Goal: Book appointment/travel/reservation

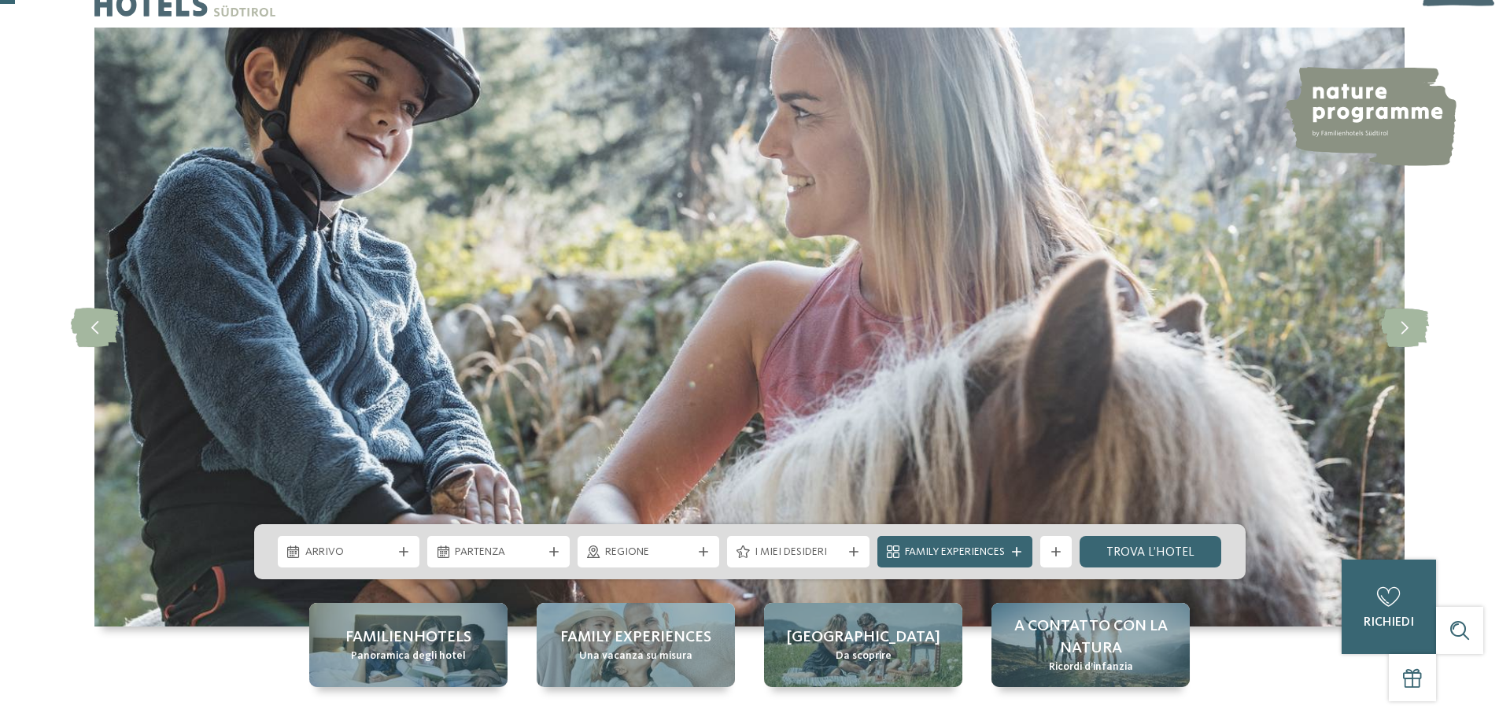
scroll to position [79, 0]
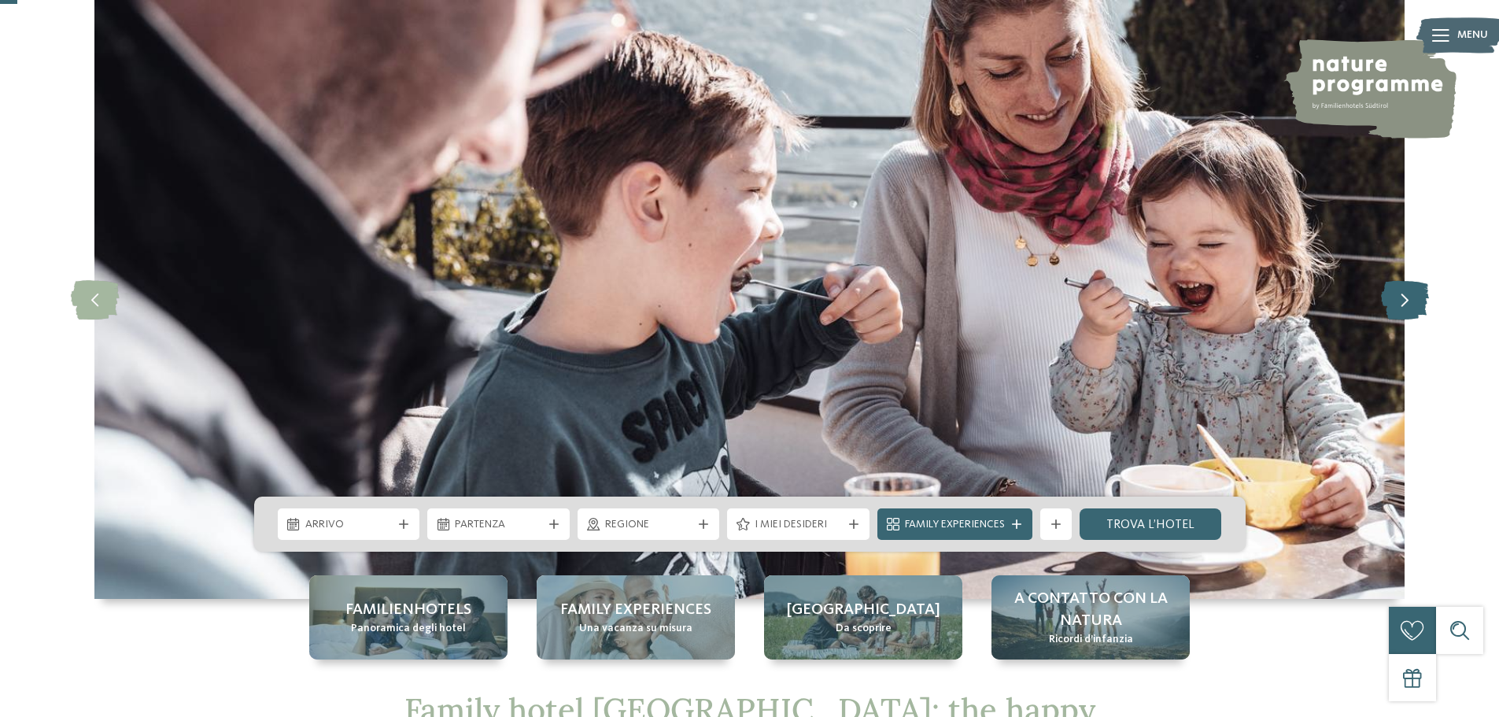
click at [1415, 301] on icon at bounding box center [1405, 299] width 48 height 39
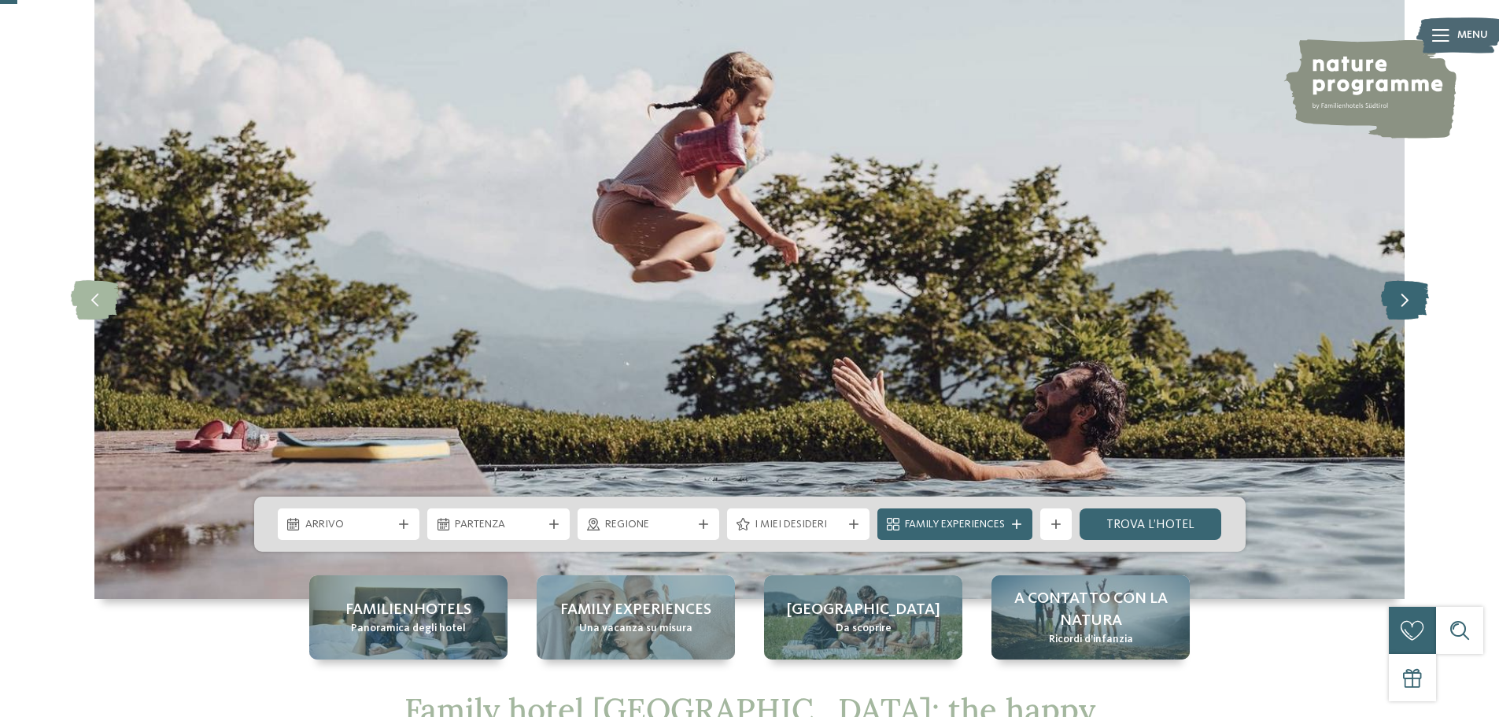
click at [1415, 301] on icon at bounding box center [1405, 299] width 48 height 39
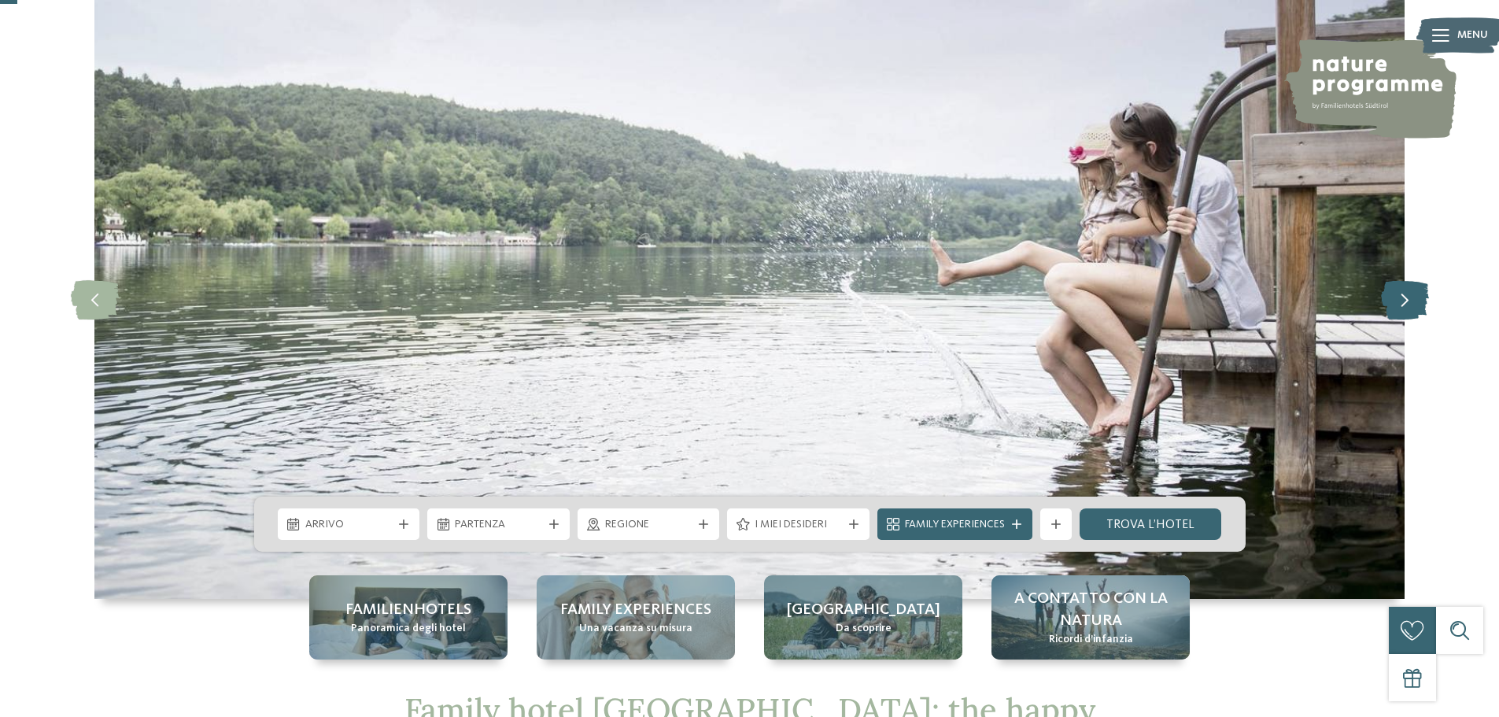
click at [1415, 301] on icon at bounding box center [1405, 299] width 48 height 39
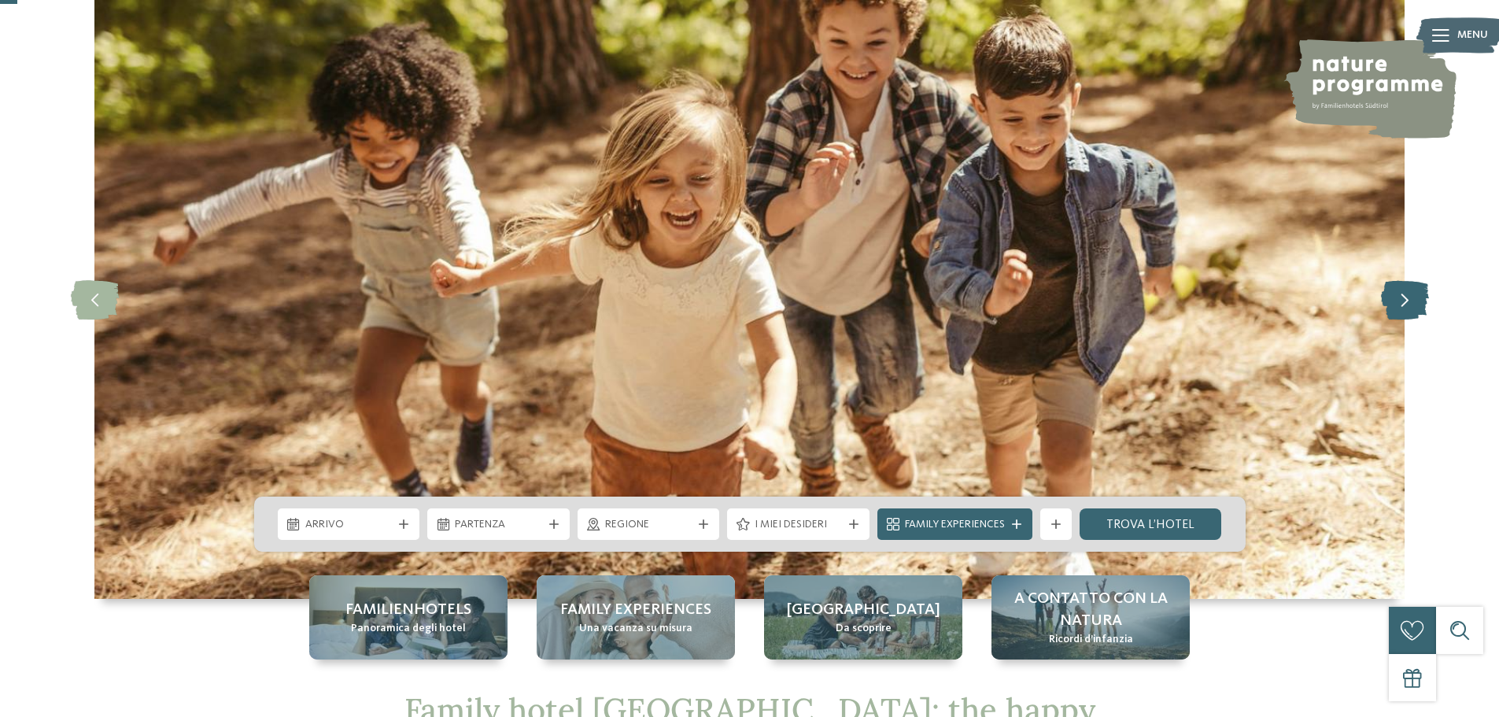
click at [1415, 301] on icon at bounding box center [1405, 299] width 48 height 39
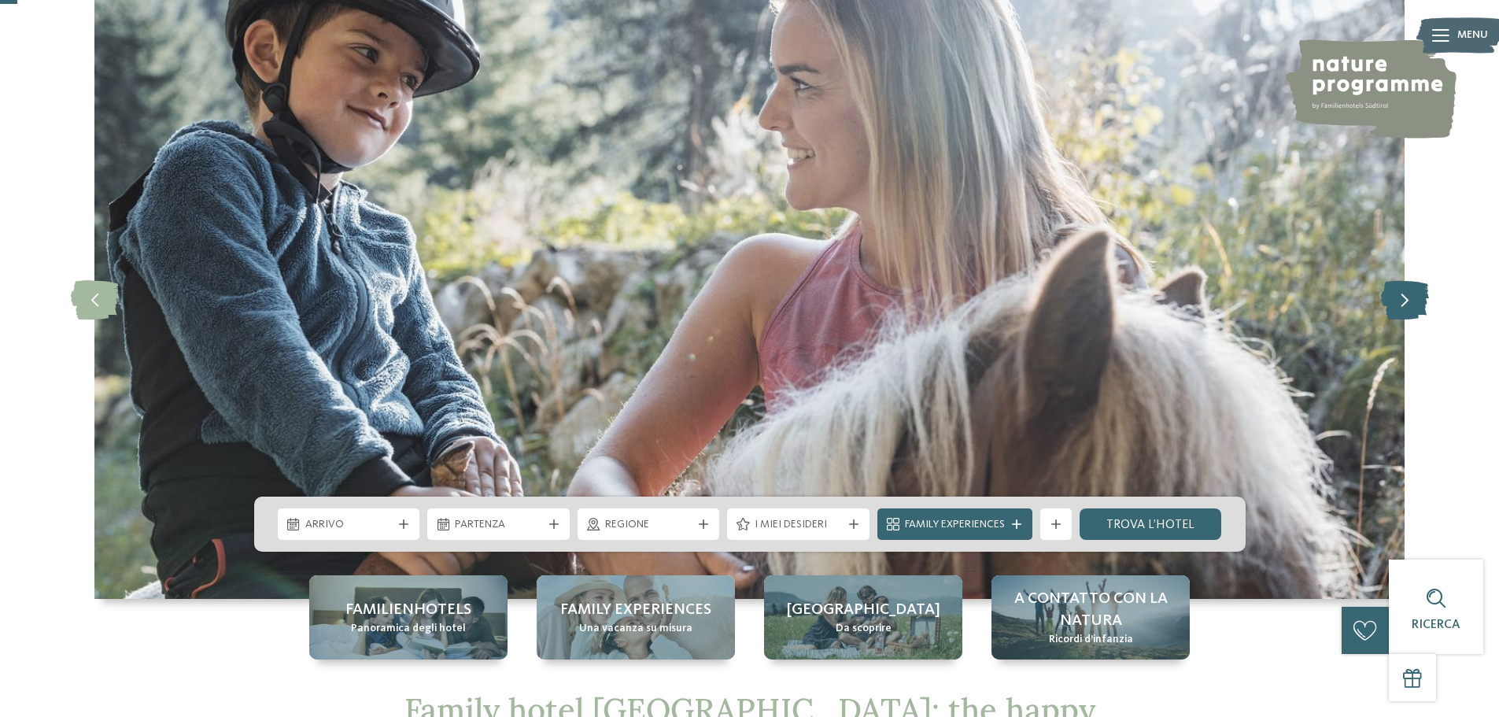
click at [1415, 301] on icon at bounding box center [1405, 299] width 48 height 39
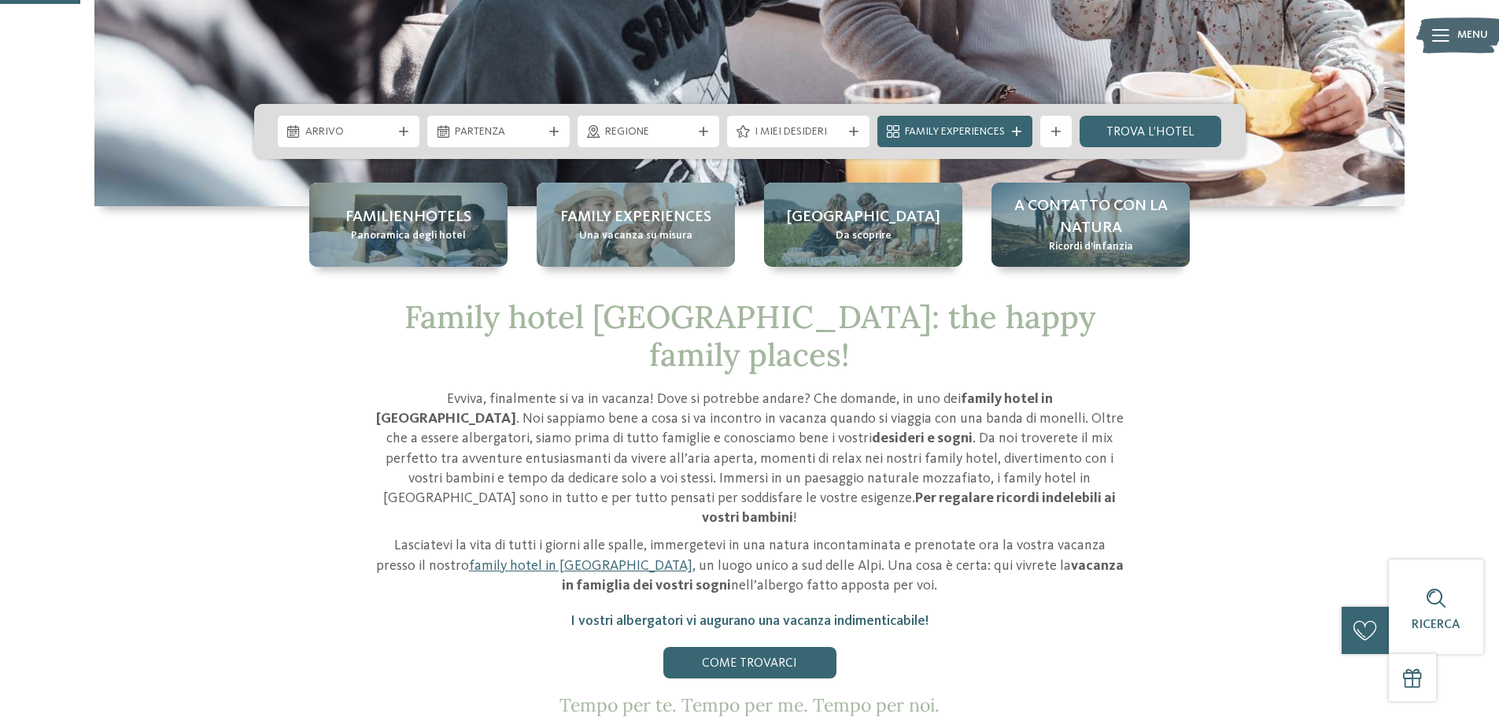
scroll to position [472, 0]
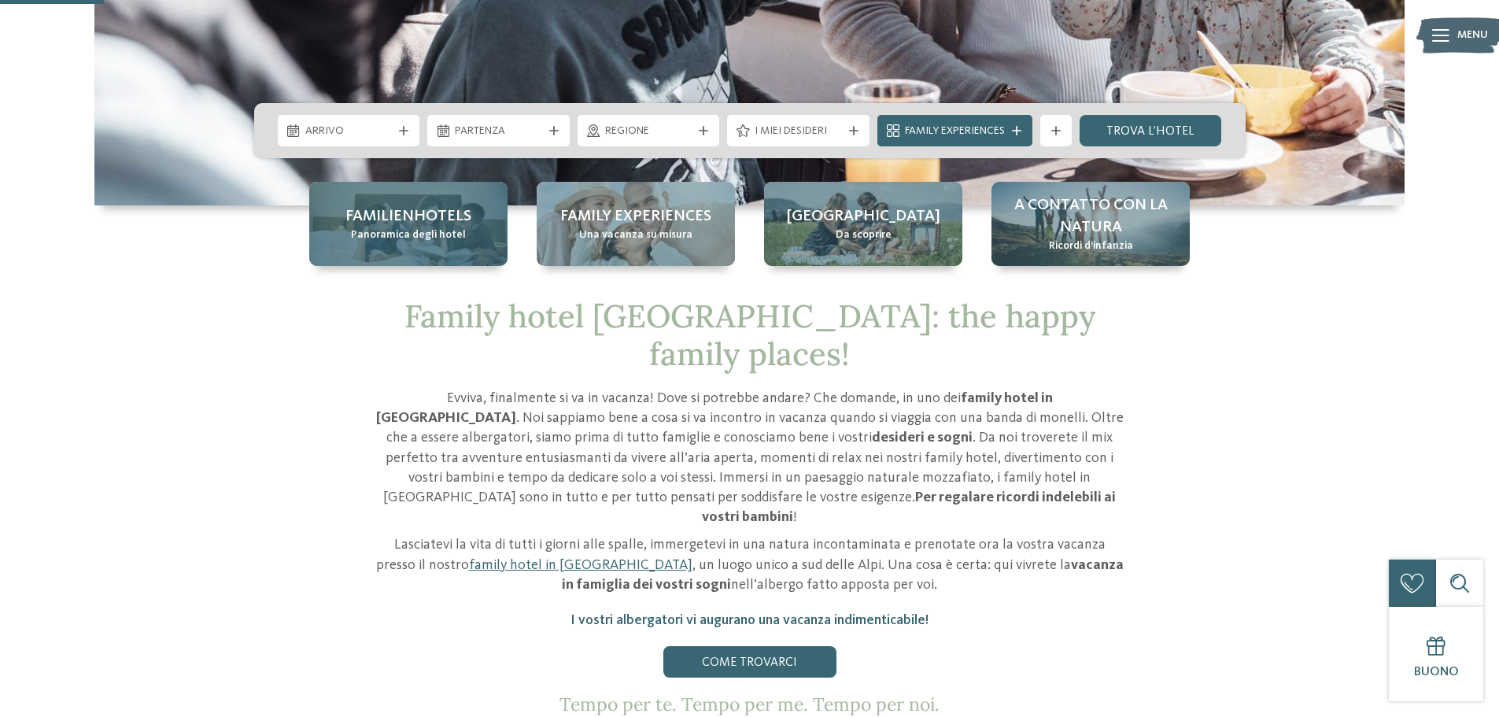
click at [369, 212] on span "Familienhotels" at bounding box center [408, 216] width 126 height 22
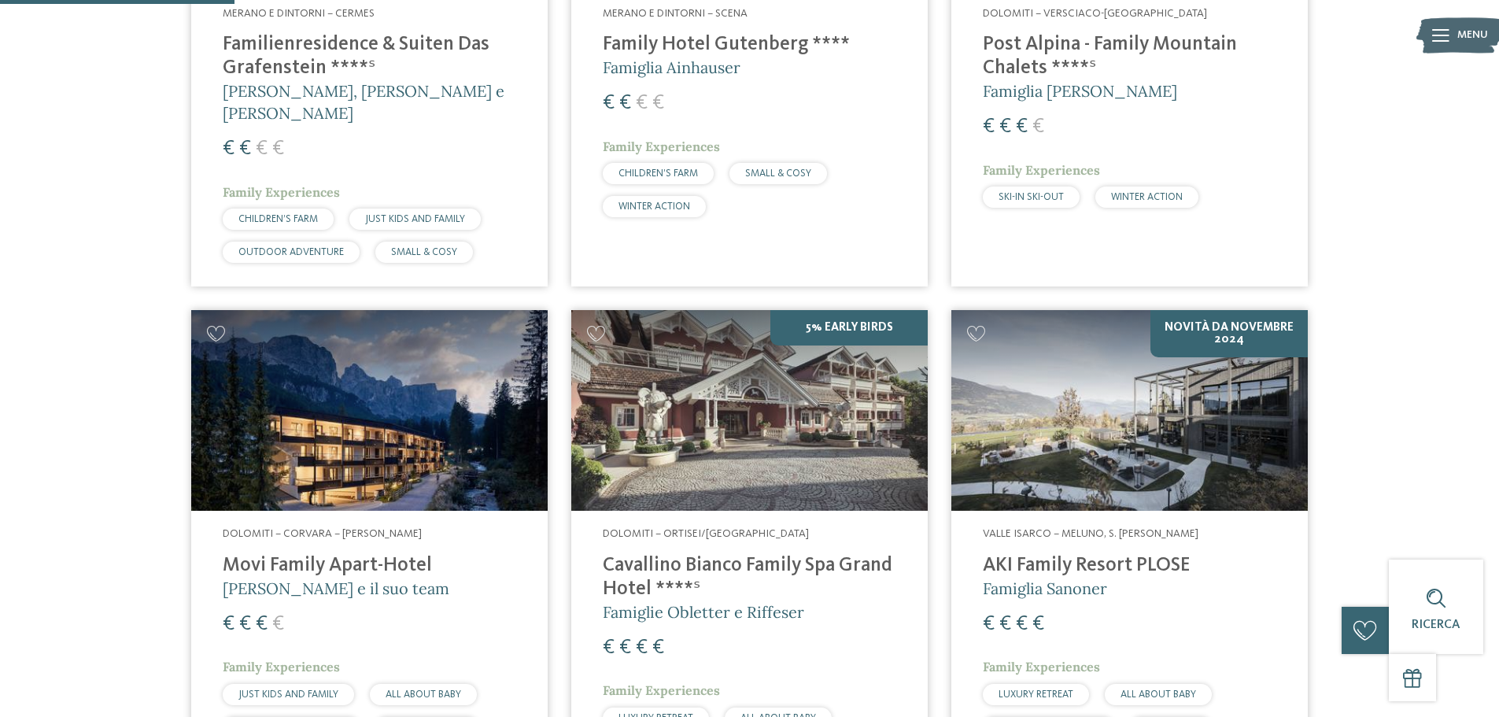
scroll to position [708, 0]
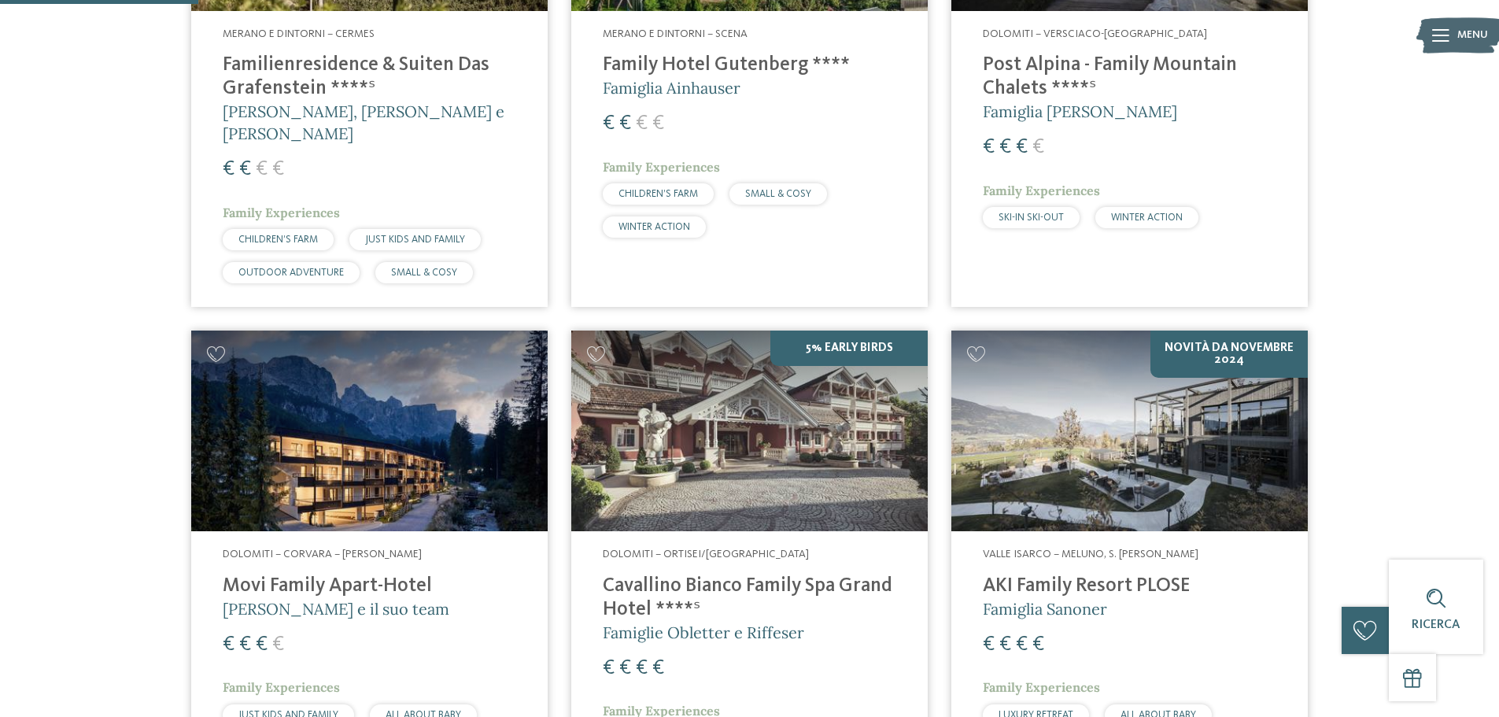
click at [736, 445] on img at bounding box center [749, 430] width 356 height 201
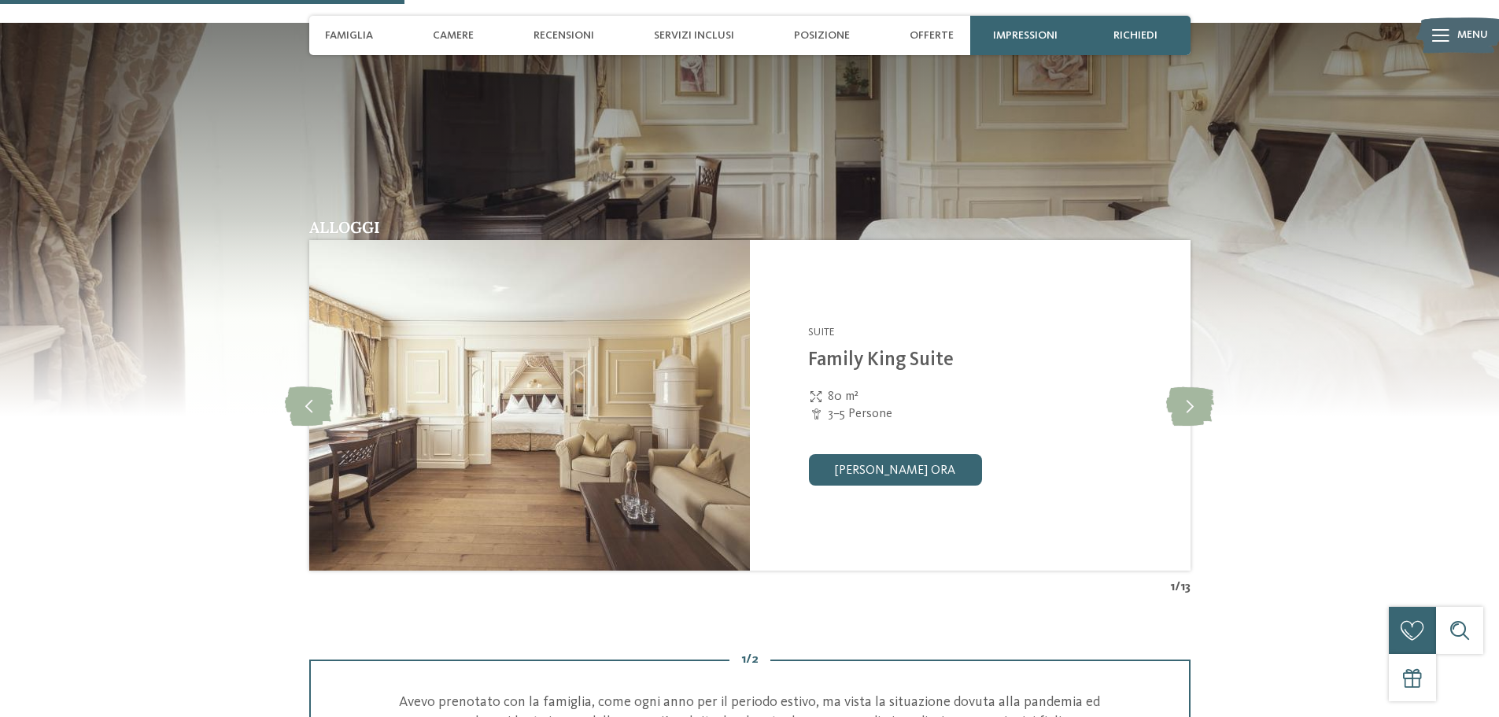
scroll to position [1495, 0]
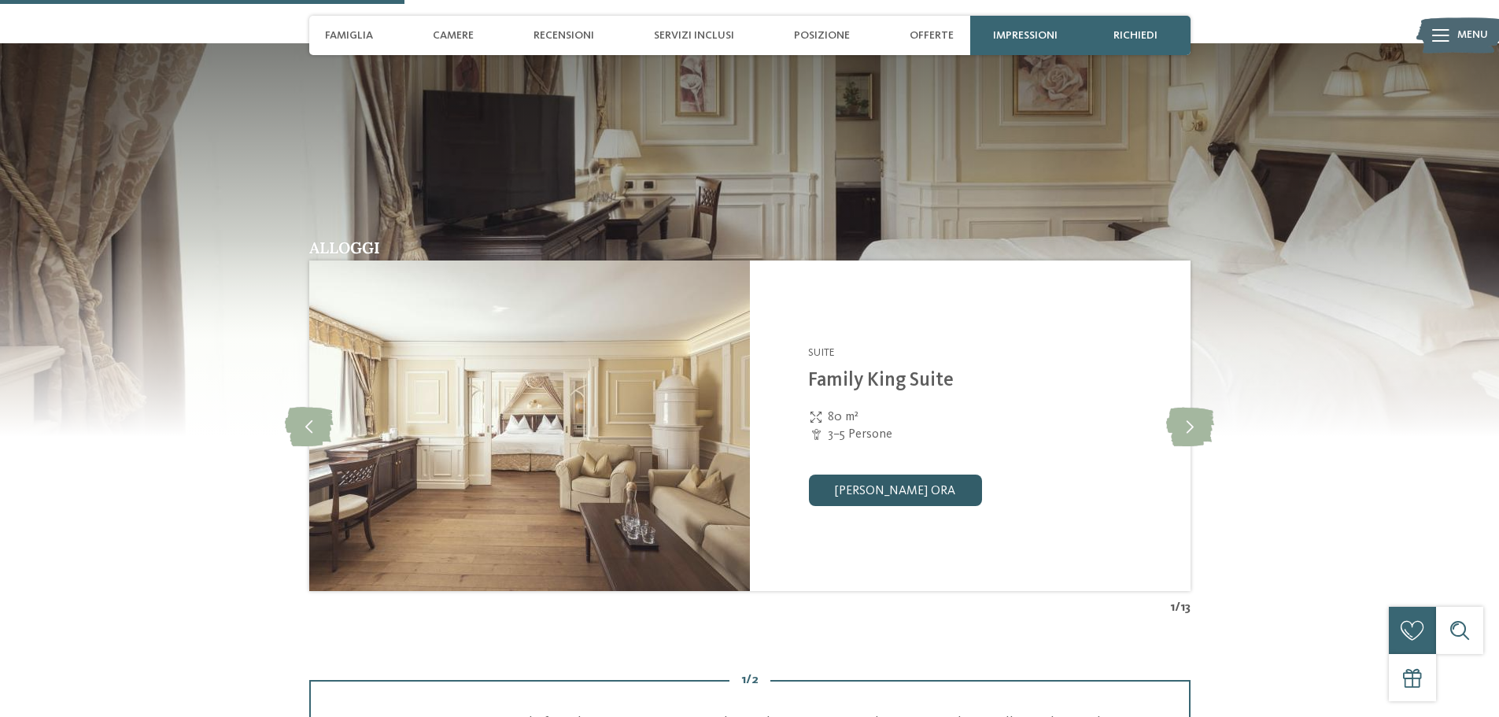
click at [851, 480] on link "[PERSON_NAME] ora" at bounding box center [894, 489] width 173 height 31
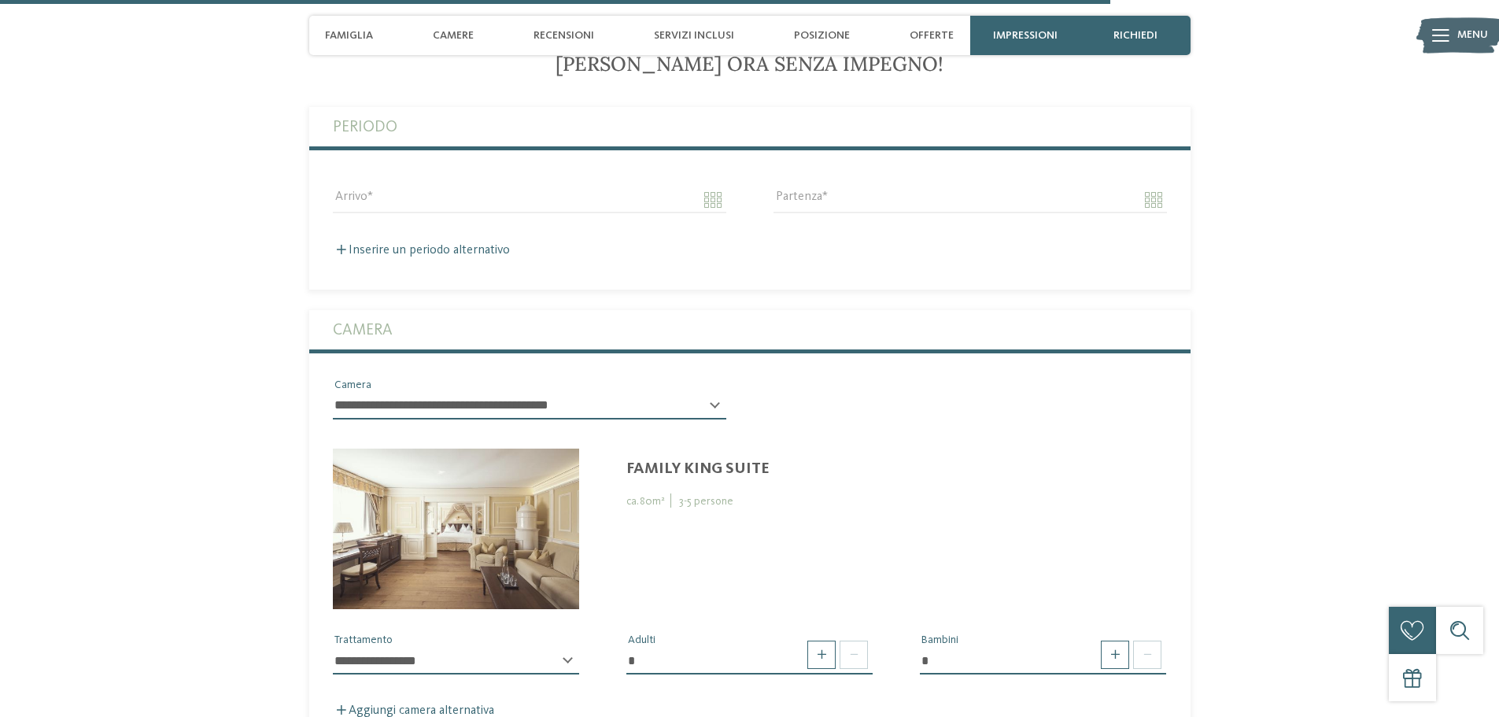
scroll to position [4263, 0]
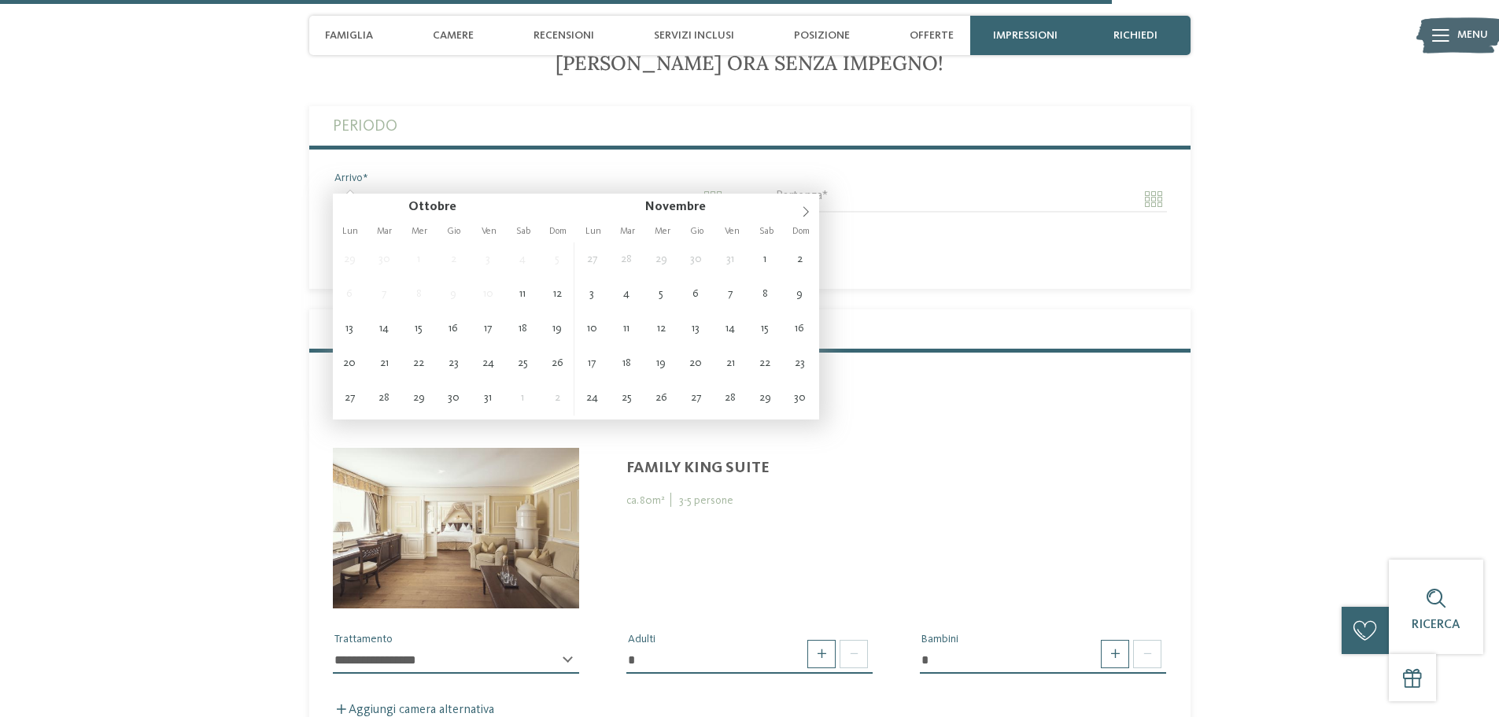
click at [409, 186] on input "Arrivo" at bounding box center [529, 199] width 393 height 27
click at [802, 212] on icon at bounding box center [805, 211] width 11 height 11
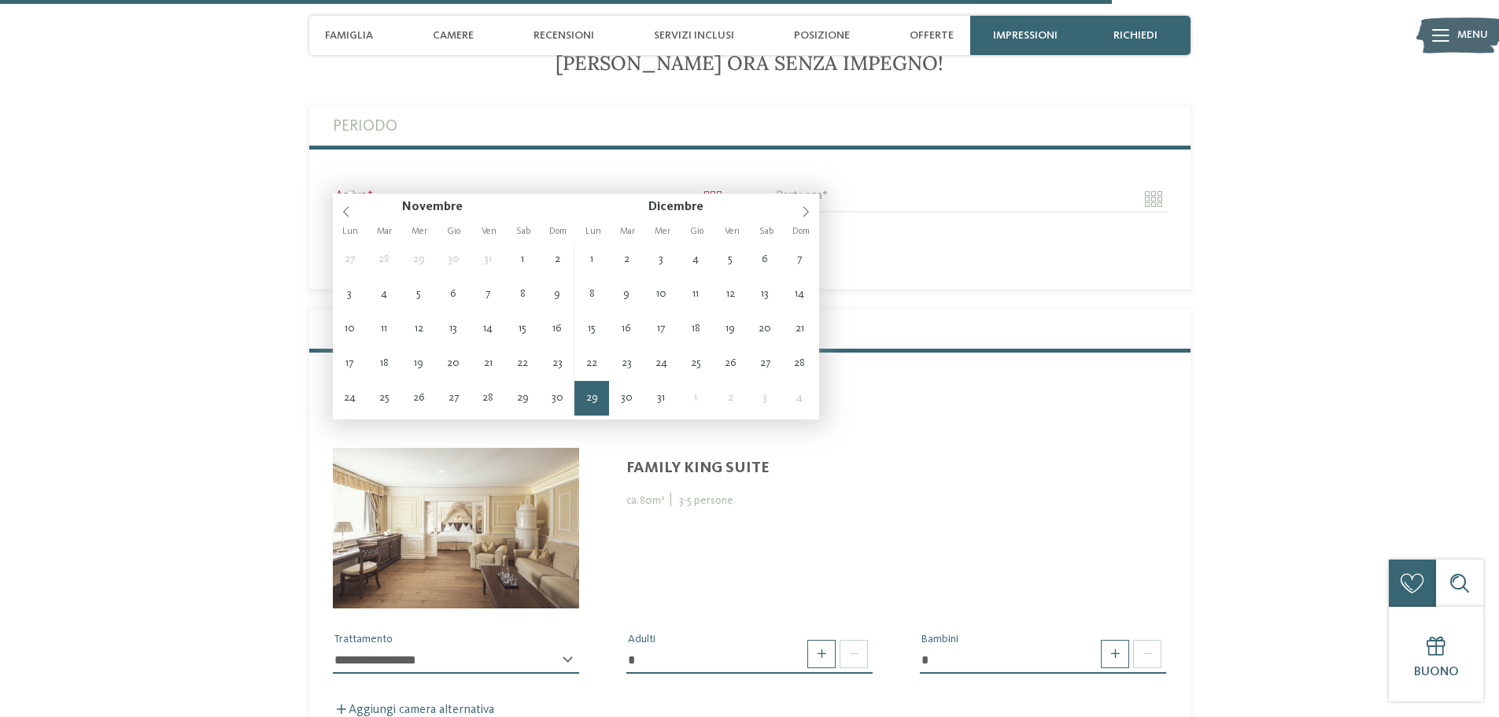
type input "**********"
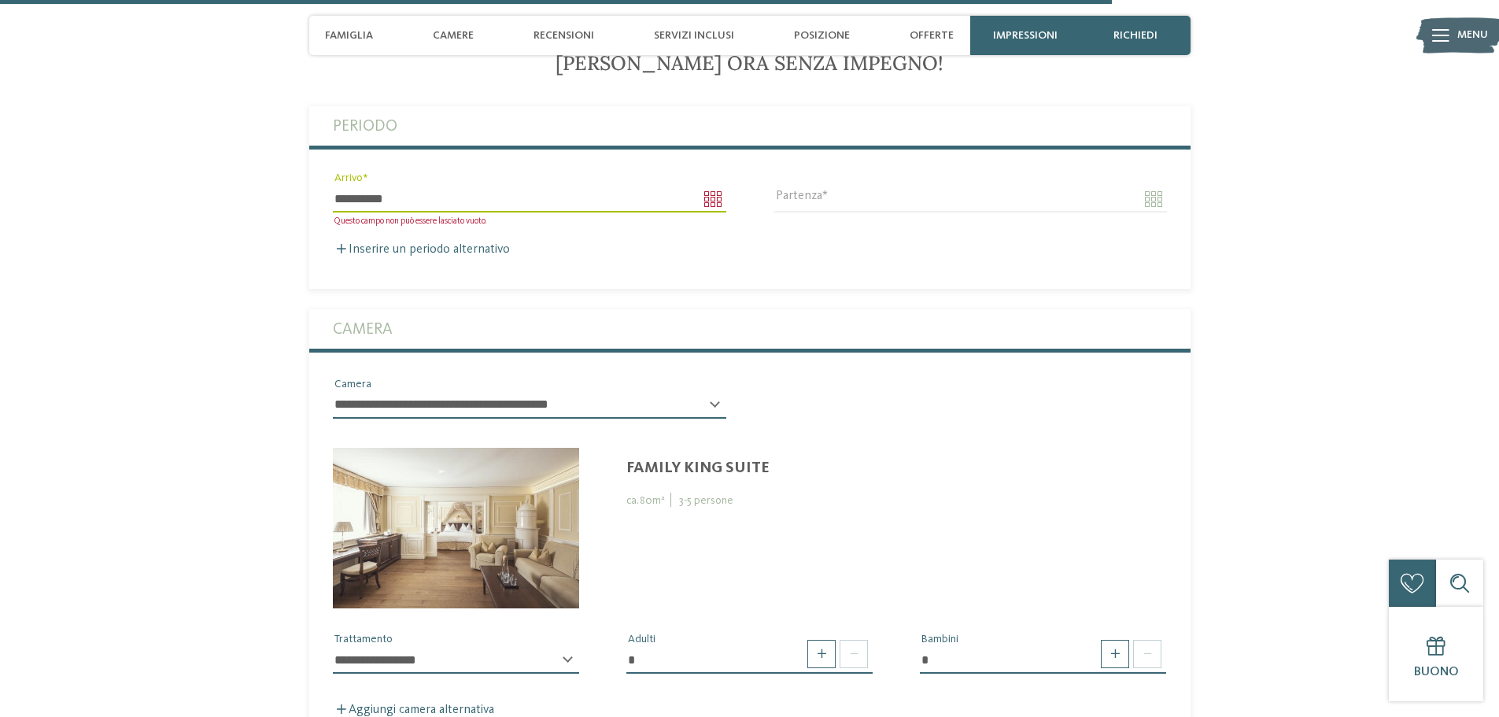
type input "****"
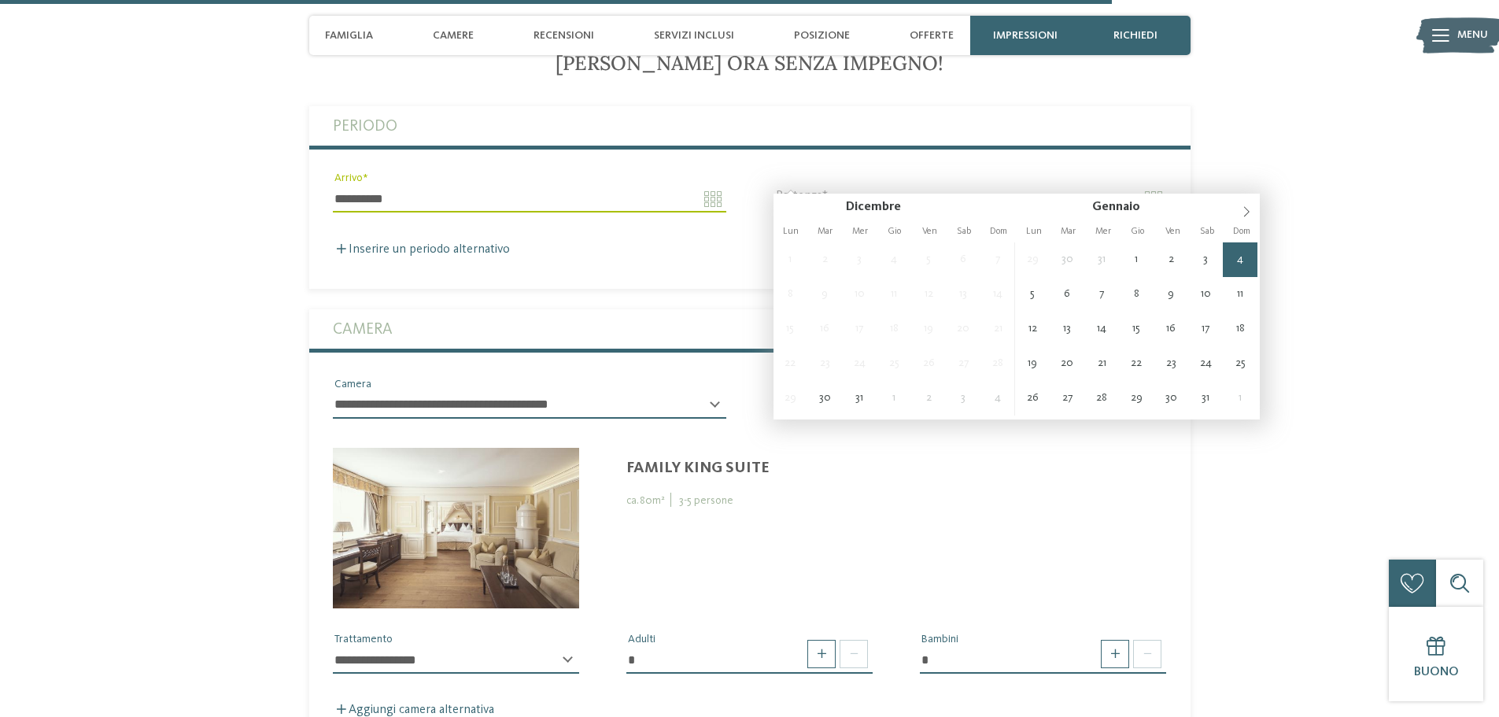
type input "**********"
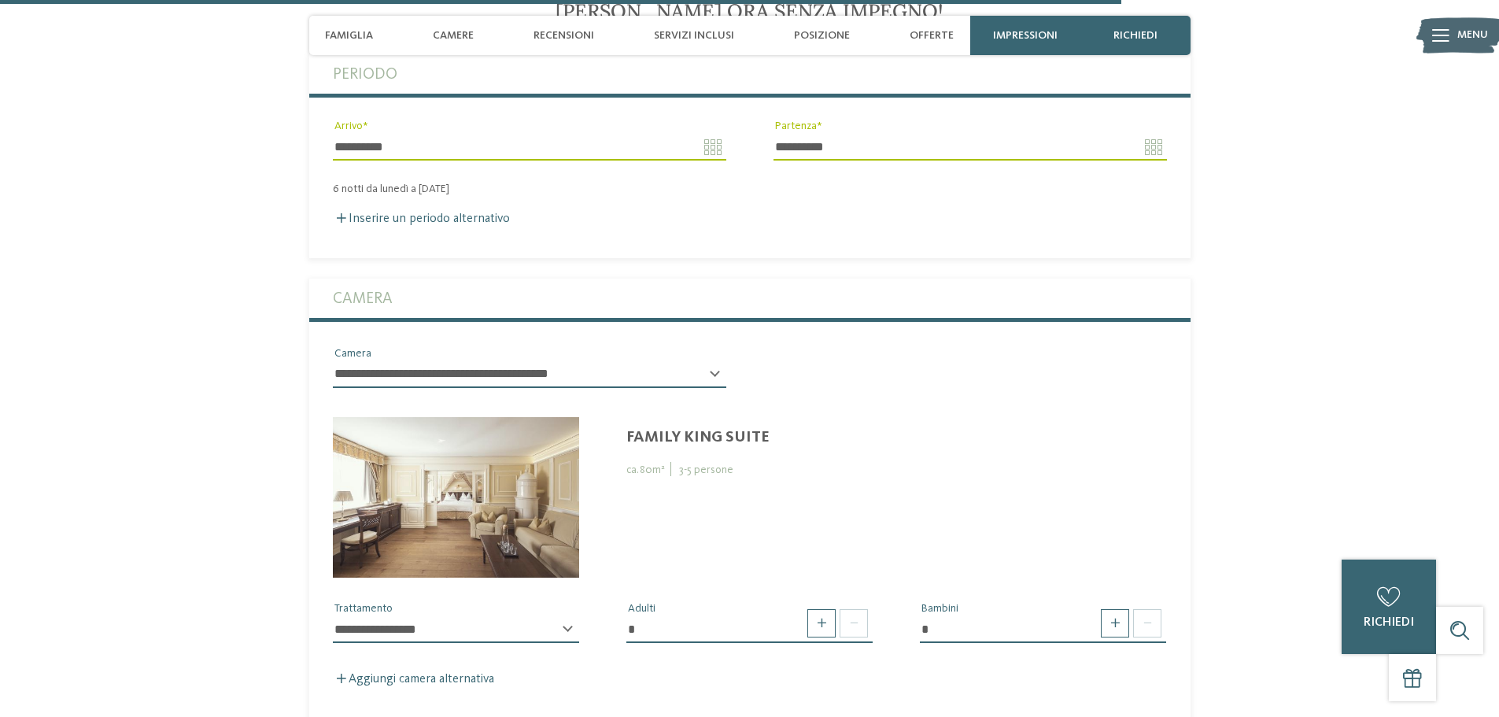
scroll to position [4341, 0]
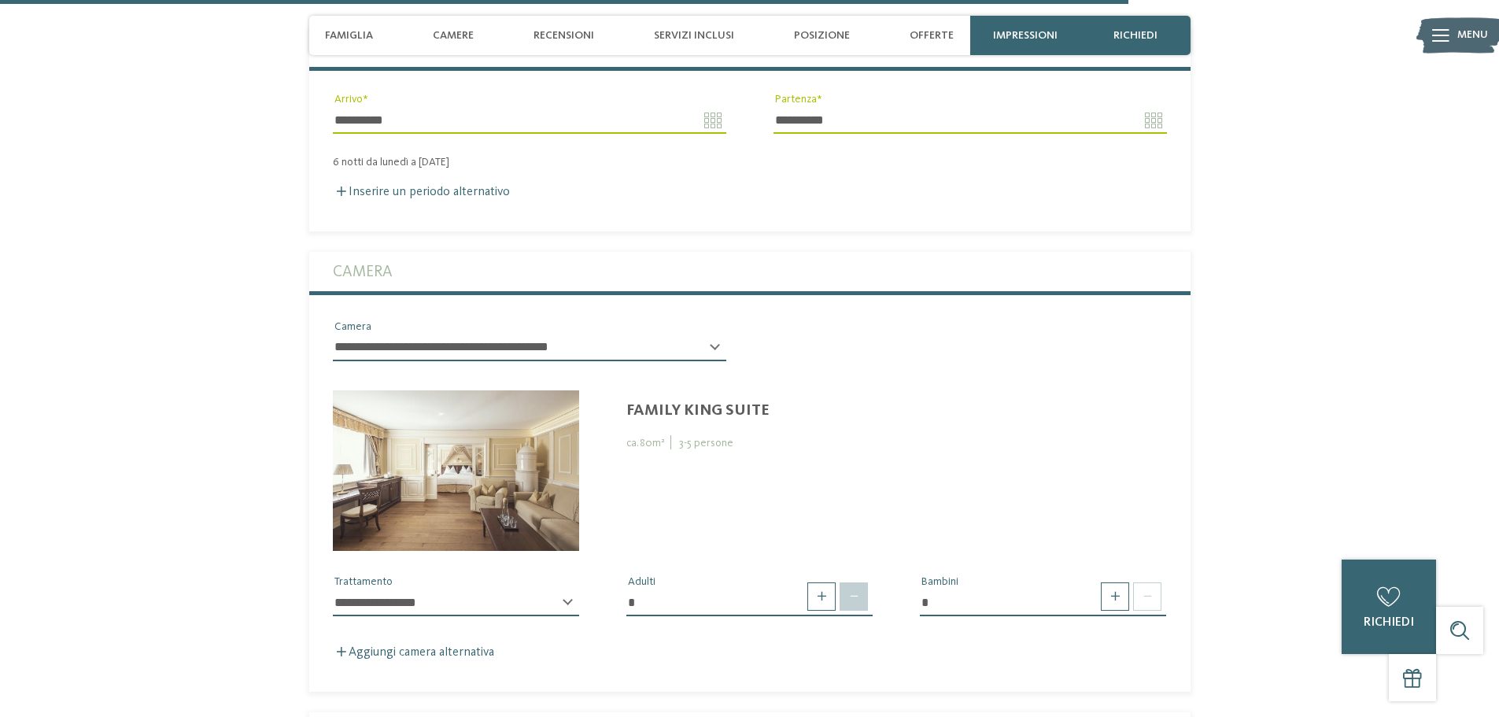
click at [856, 583] on span at bounding box center [853, 596] width 28 height 28
drag, startPoint x: 701, startPoint y: 581, endPoint x: 606, endPoint y: 581, distance: 95.2
click at [606, 581] on div "* Adulti" at bounding box center [749, 602] width 293 height 56
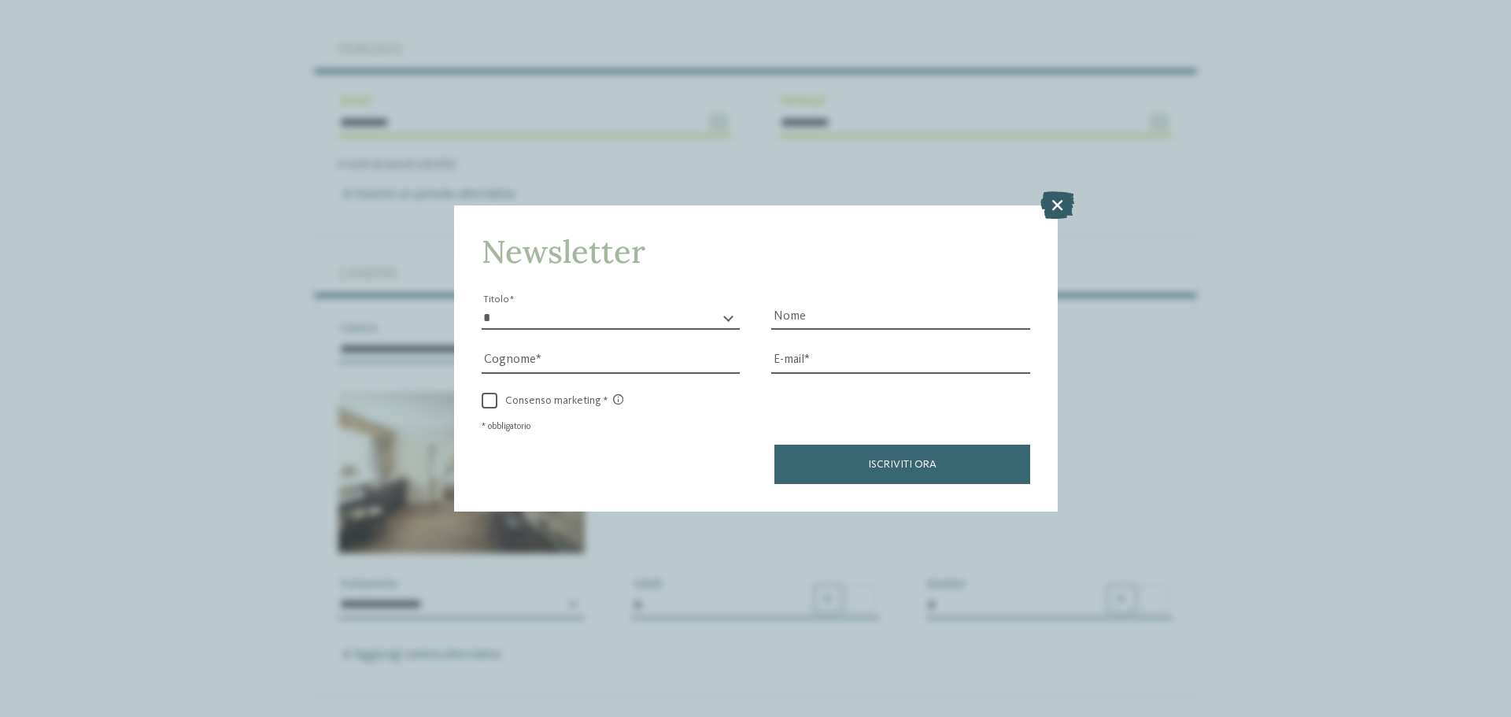
click at [1051, 204] on icon at bounding box center [1057, 205] width 34 height 28
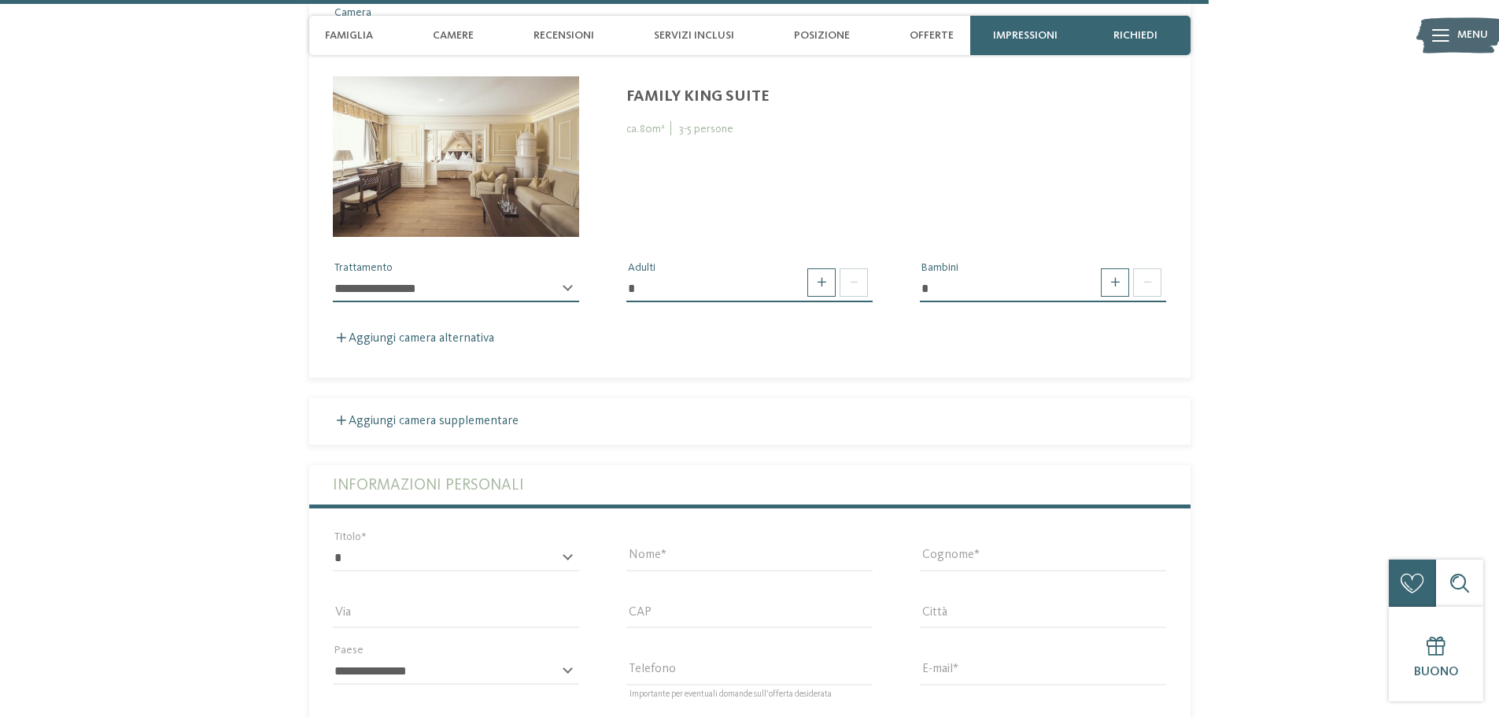
scroll to position [4656, 0]
click at [1116, 268] on span at bounding box center [1115, 281] width 28 height 28
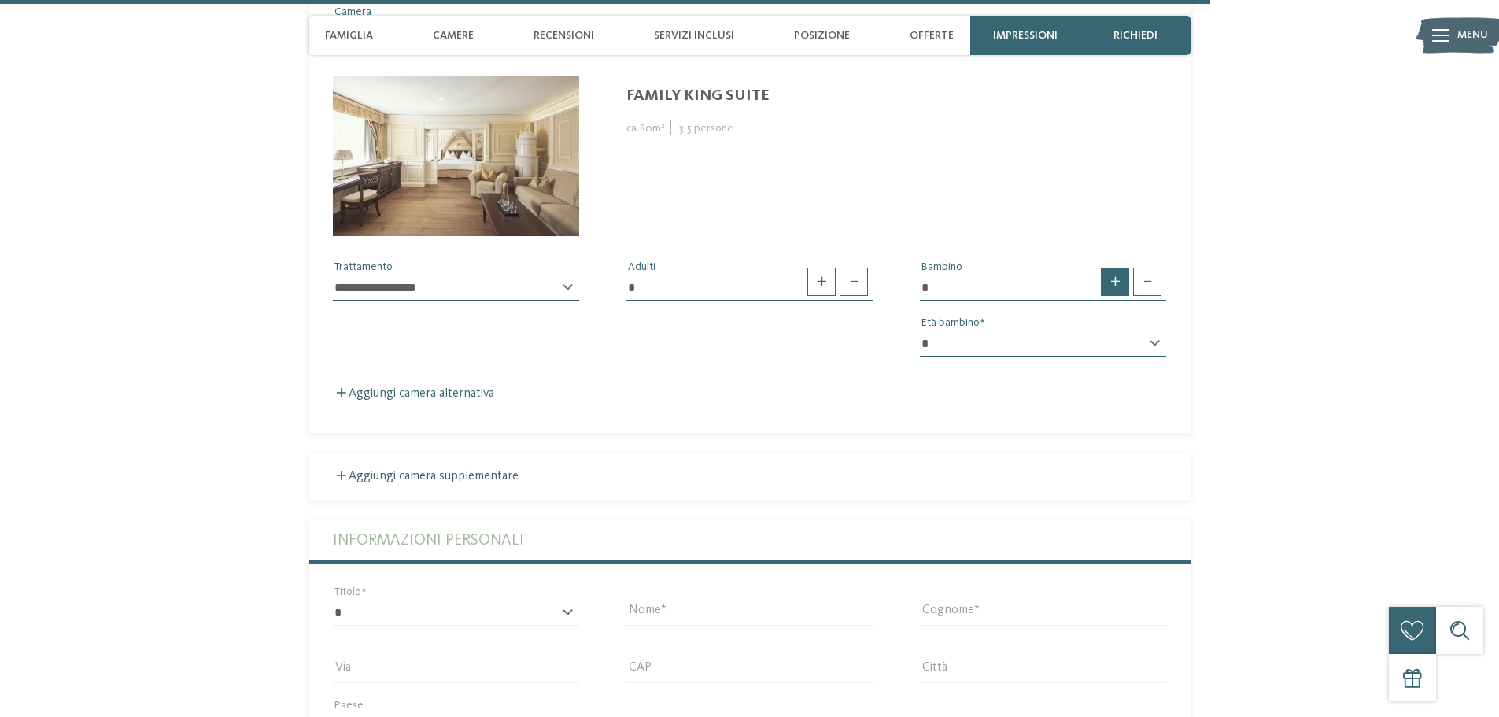
click at [1116, 268] on span at bounding box center [1115, 281] width 28 height 28
type input "*"
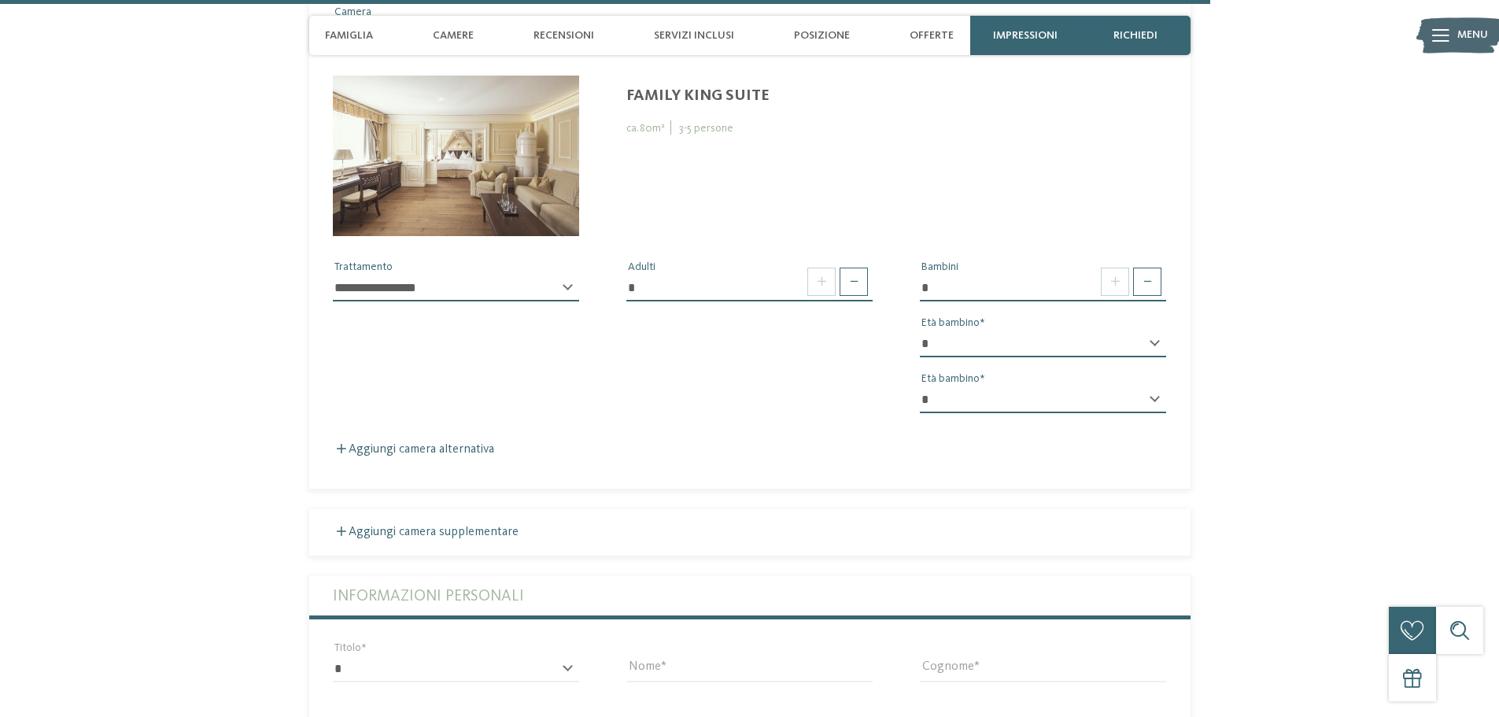
drag, startPoint x: 629, startPoint y: 269, endPoint x: 537, endPoint y: 278, distance: 91.7
click at [628, 275] on input "*" at bounding box center [749, 288] width 246 height 27
click at [504, 275] on select "**********" at bounding box center [456, 288] width 246 height 27
select select "*"
click at [333, 275] on select "**********" at bounding box center [456, 288] width 246 height 27
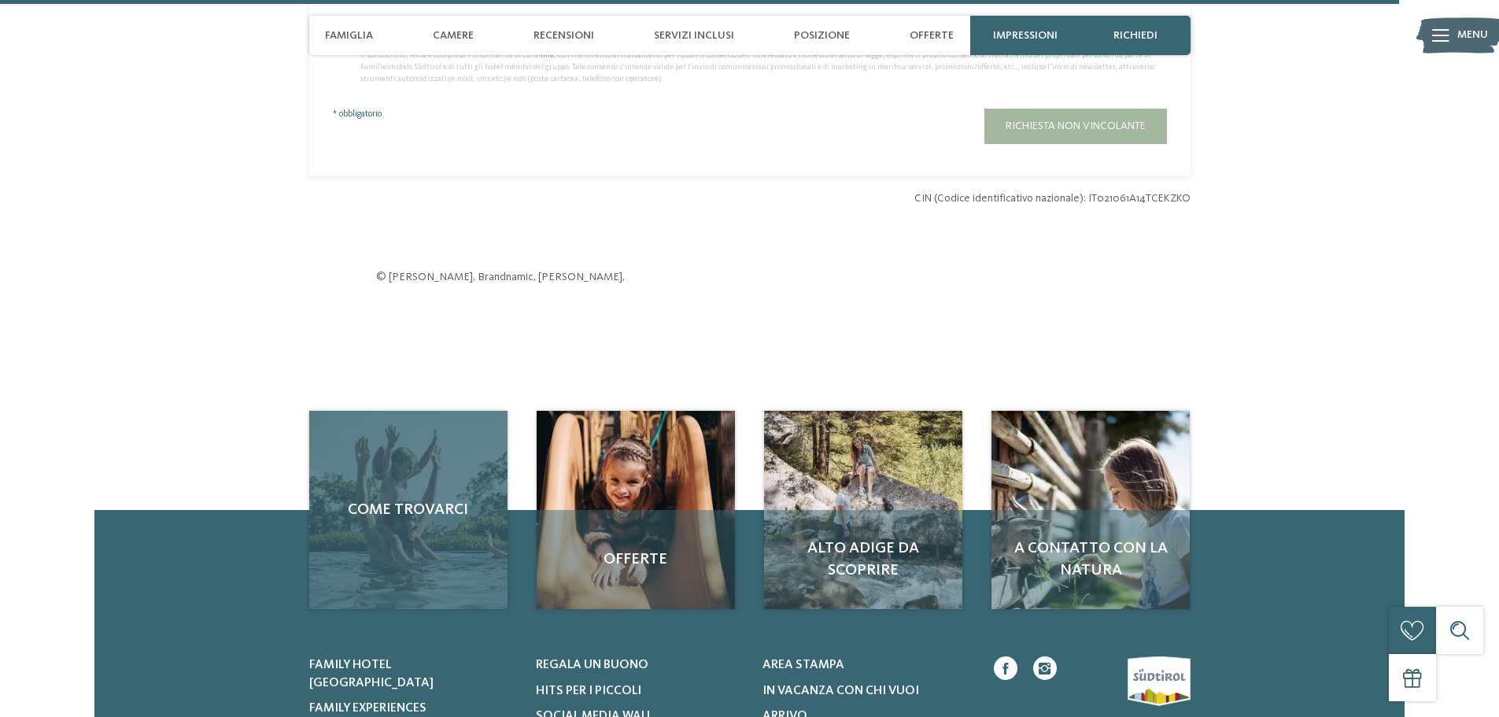
scroll to position [5521, 0]
